Goal: Task Accomplishment & Management: Use online tool/utility

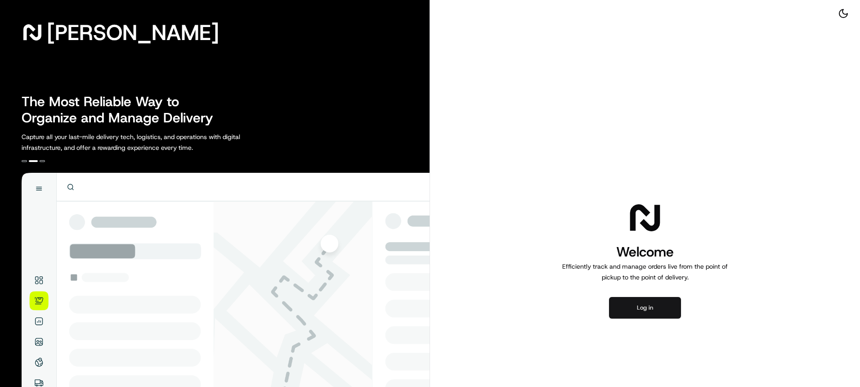
click at [652, 307] on button "Log in" at bounding box center [645, 308] width 72 height 22
